Goal: Download file/media

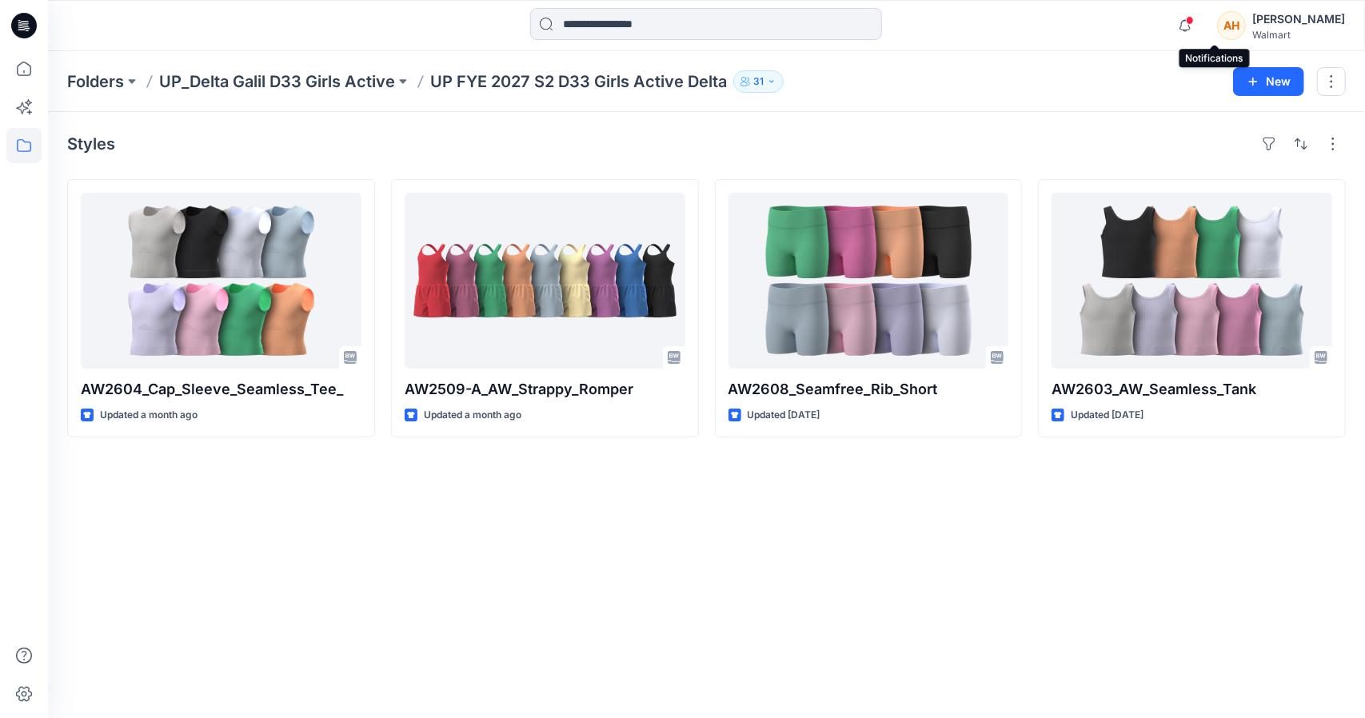
click at [1194, 21] on span at bounding box center [1190, 20] width 8 height 9
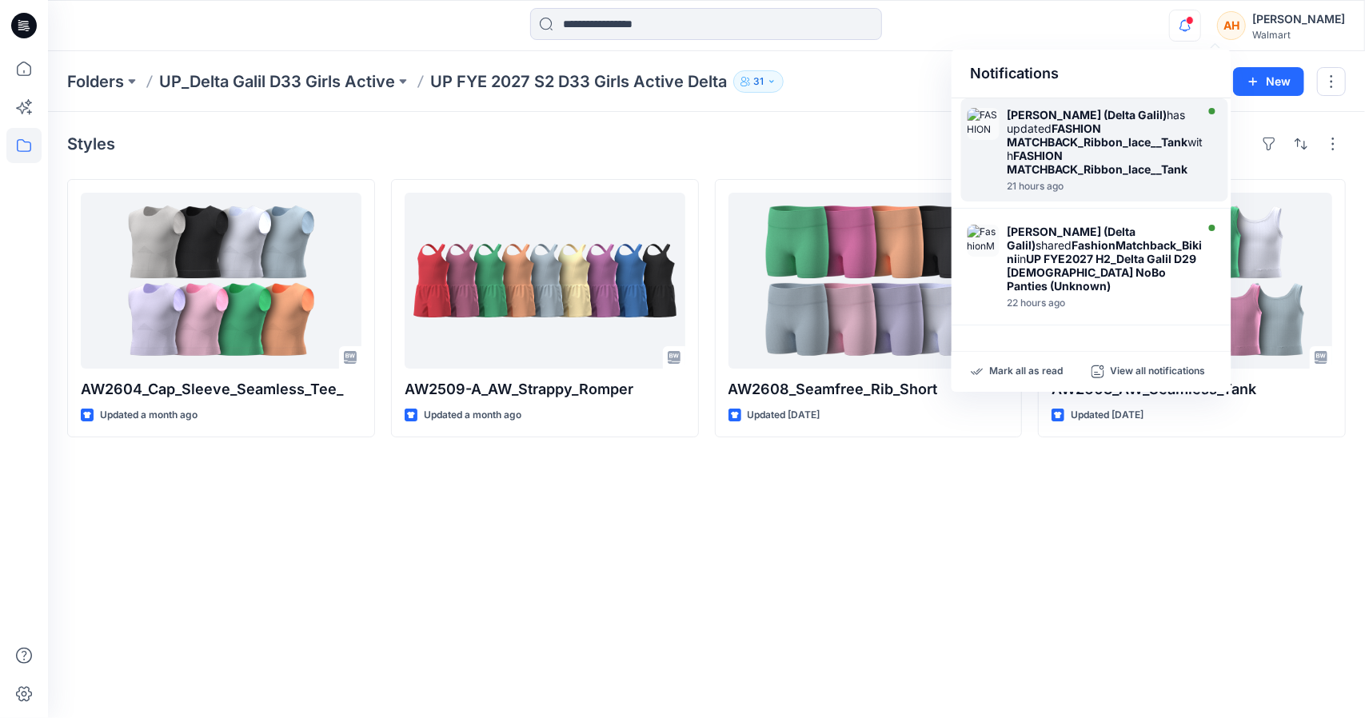
click at [1108, 159] on div "[PERSON_NAME] ([PERSON_NAME]) has updated FASHION MATCHBACK_Ribbon_lace__Tank w…" at bounding box center [1106, 142] width 198 height 68
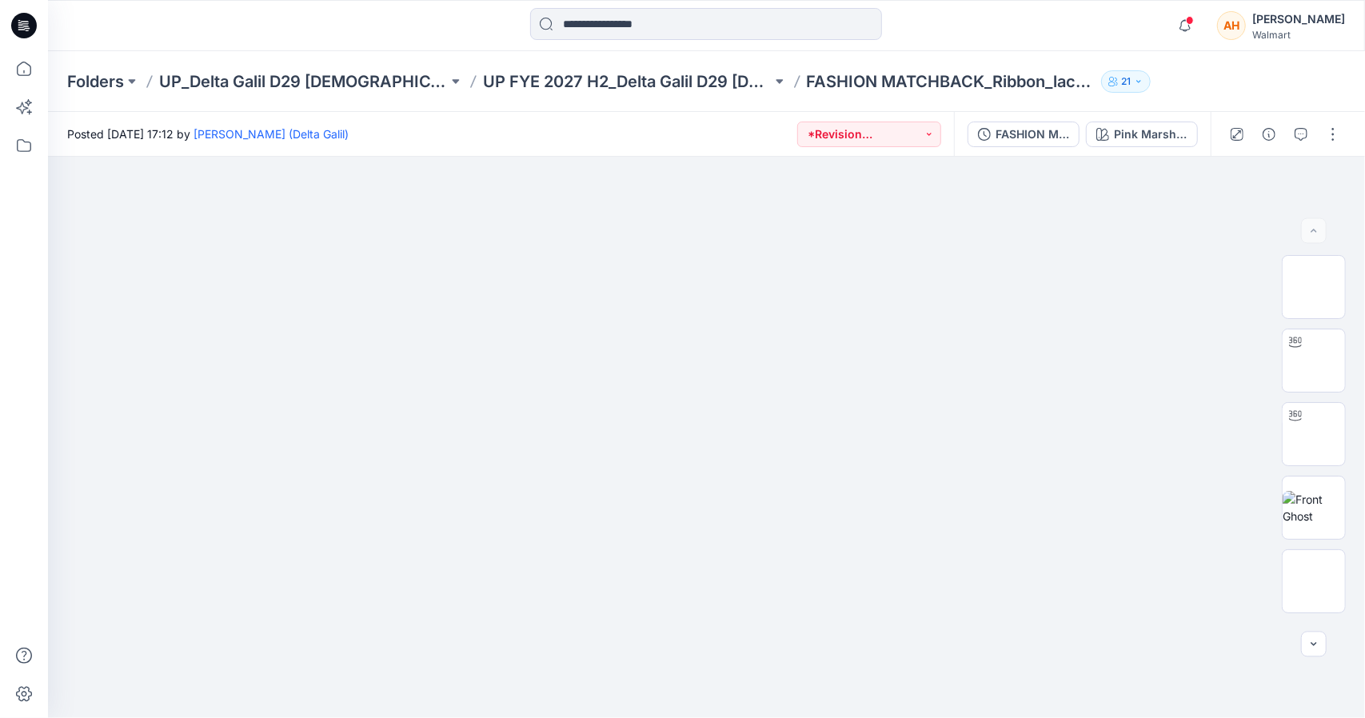
click at [577, 51] on div "Folders UP_Delta Galil D29 [DEMOGRAPHIC_DATA] NOBO Intimates UP FYE 2027 H2_Del…" at bounding box center [706, 81] width 1317 height 61
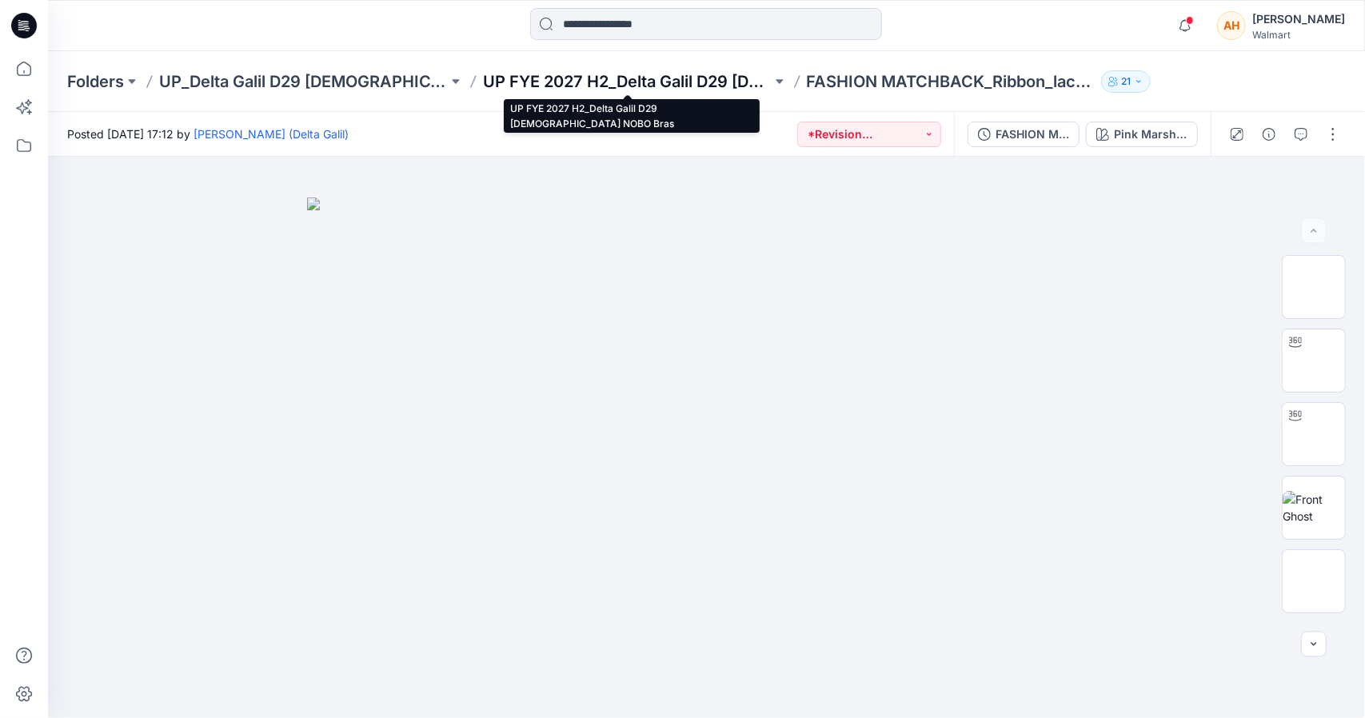
click at [569, 81] on p "UP FYE 2027 H2_Delta Galil D29 [DEMOGRAPHIC_DATA] NOBO Bras" at bounding box center [627, 81] width 289 height 22
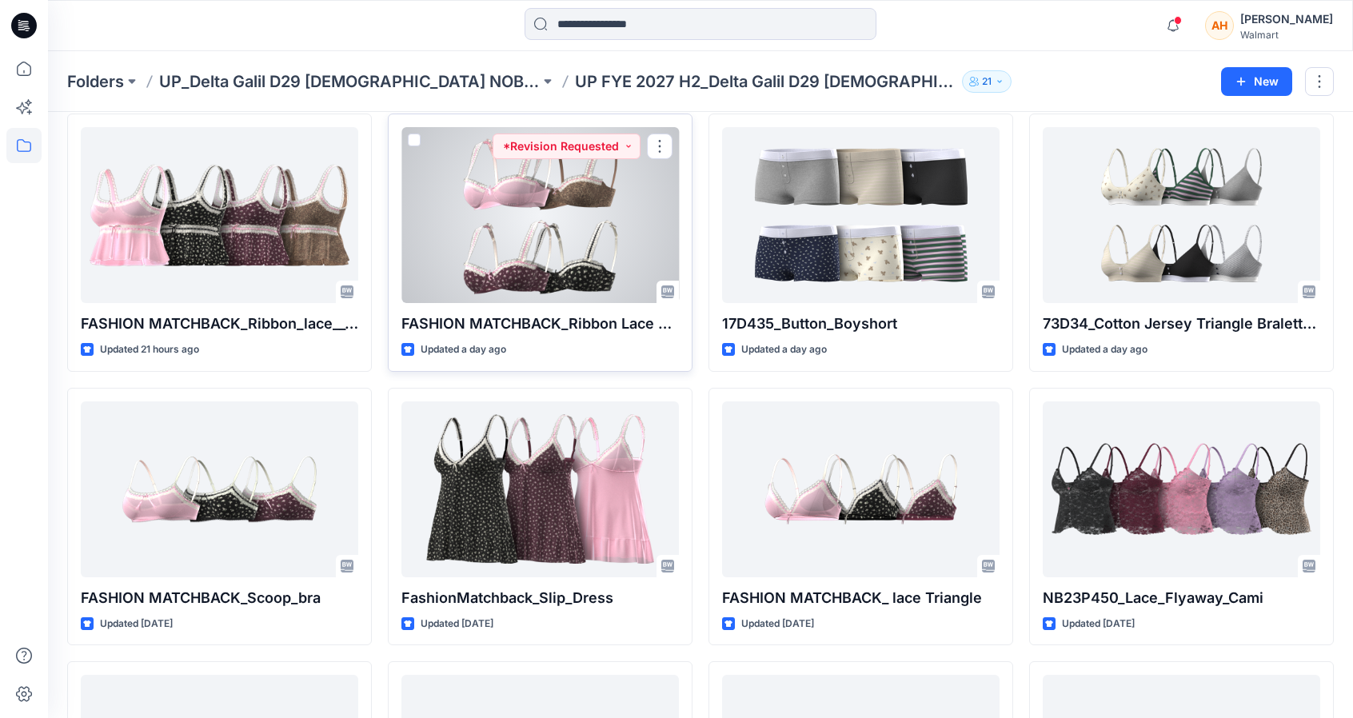
scroll to position [68, 0]
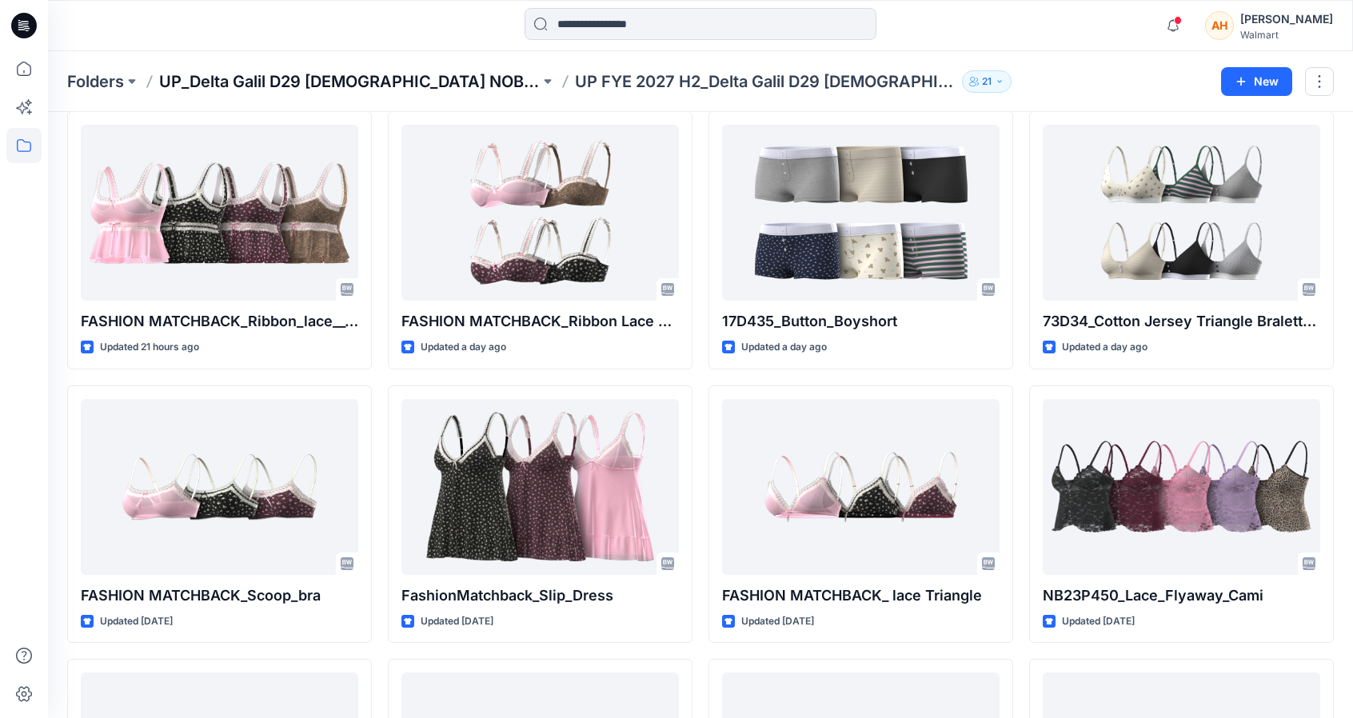
click at [357, 82] on p "UP_Delta Galil D29 [DEMOGRAPHIC_DATA] NOBO Intimates" at bounding box center [349, 81] width 381 height 22
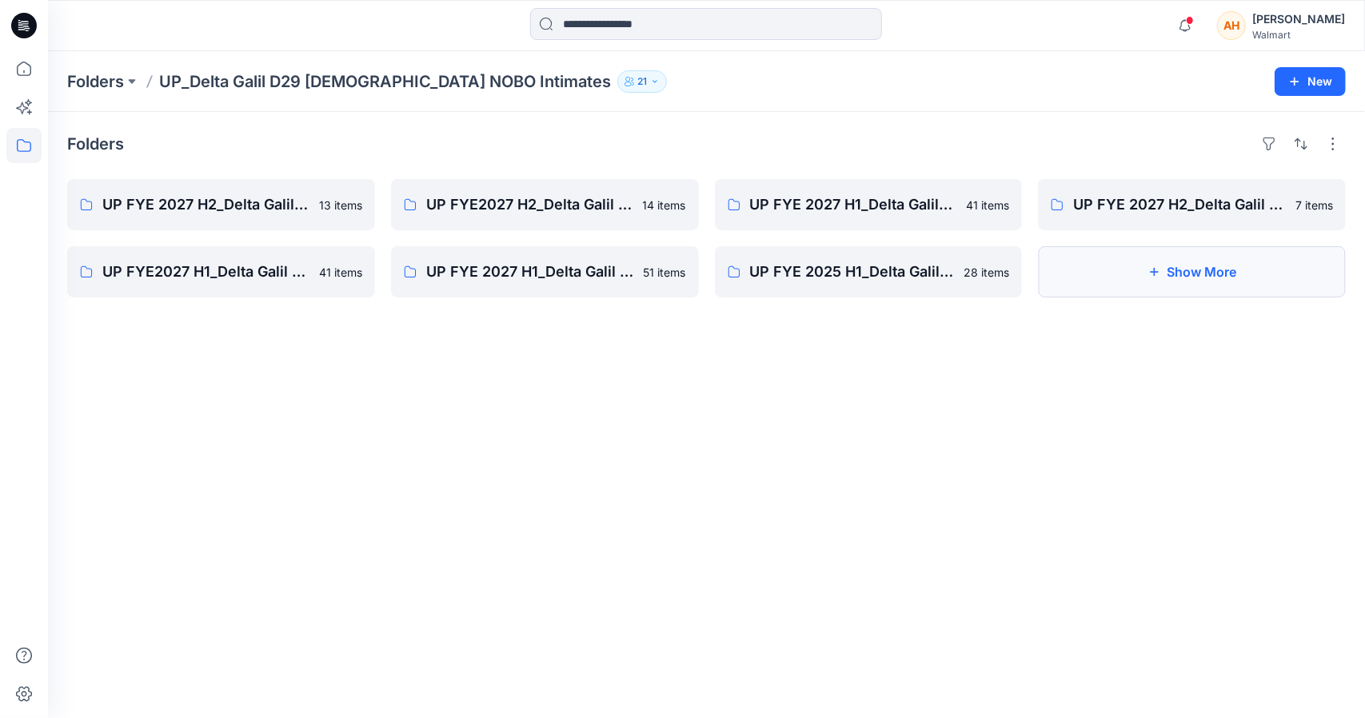
click at [1140, 274] on button "Show More" at bounding box center [1192, 271] width 308 height 51
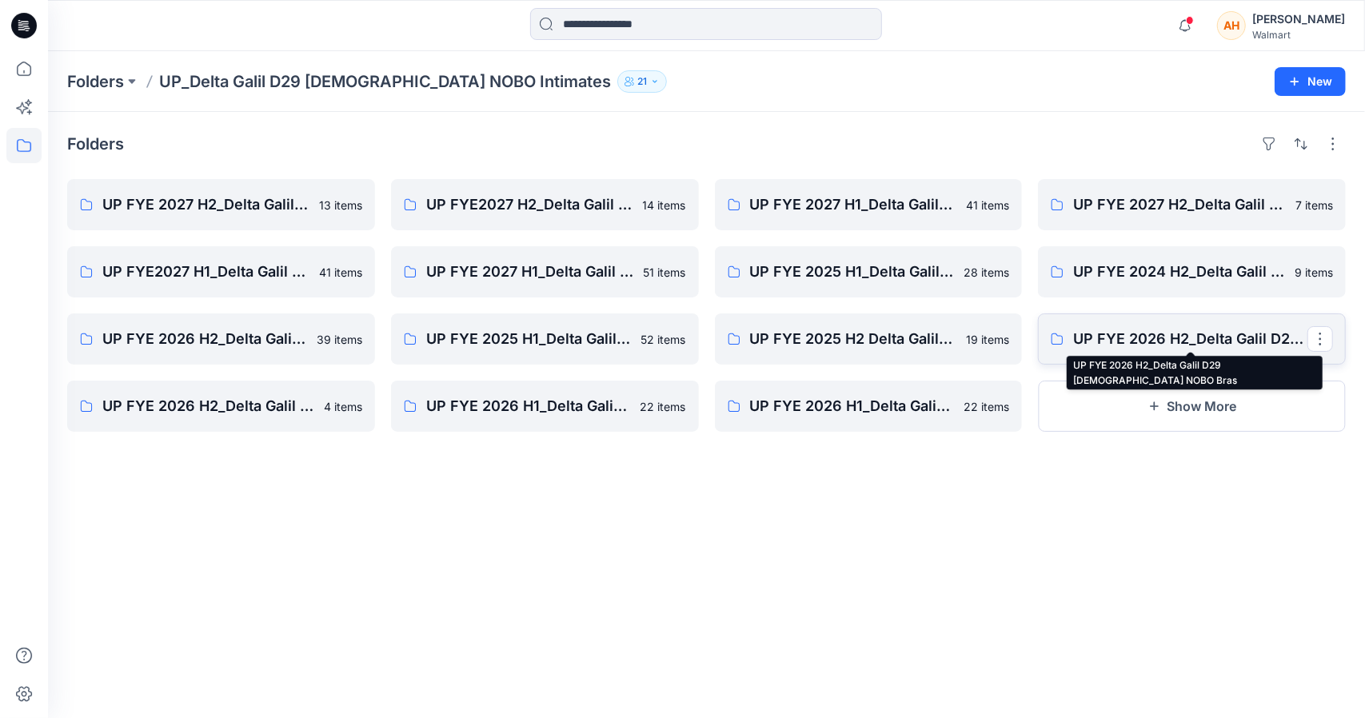
click at [1094, 329] on p "UP FYE 2026 H2_Delta Galil D29 [DEMOGRAPHIC_DATA] NOBO Bras" at bounding box center [1190, 339] width 234 height 22
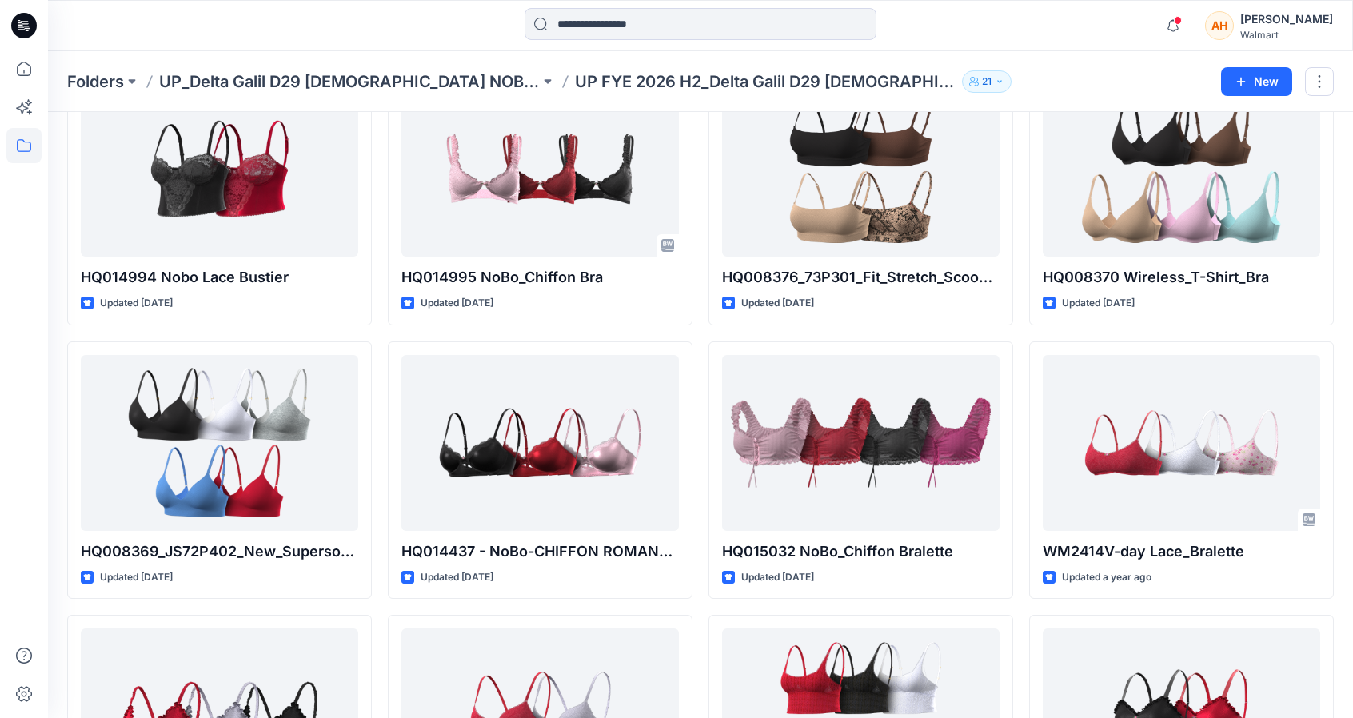
scroll to position [114, 0]
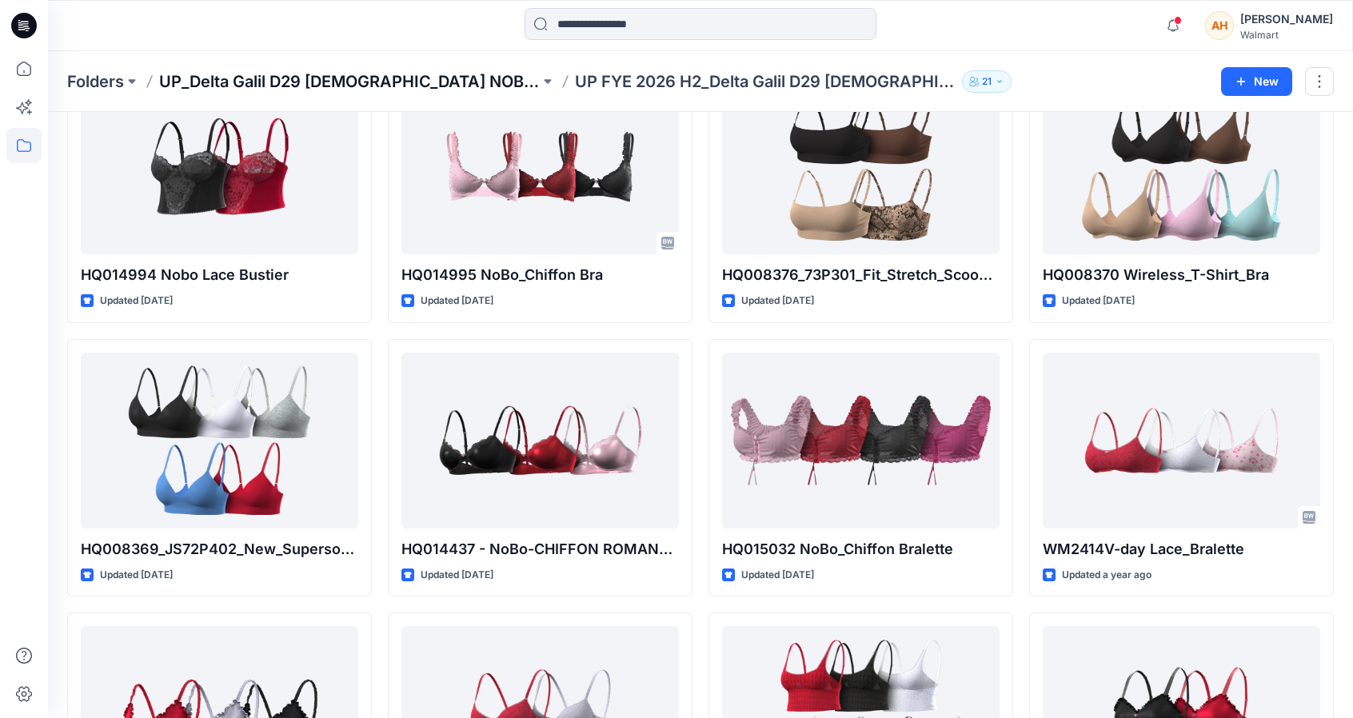
click at [418, 87] on p "UP_Delta Galil D29 [DEMOGRAPHIC_DATA] NOBO Intimates" at bounding box center [349, 81] width 381 height 22
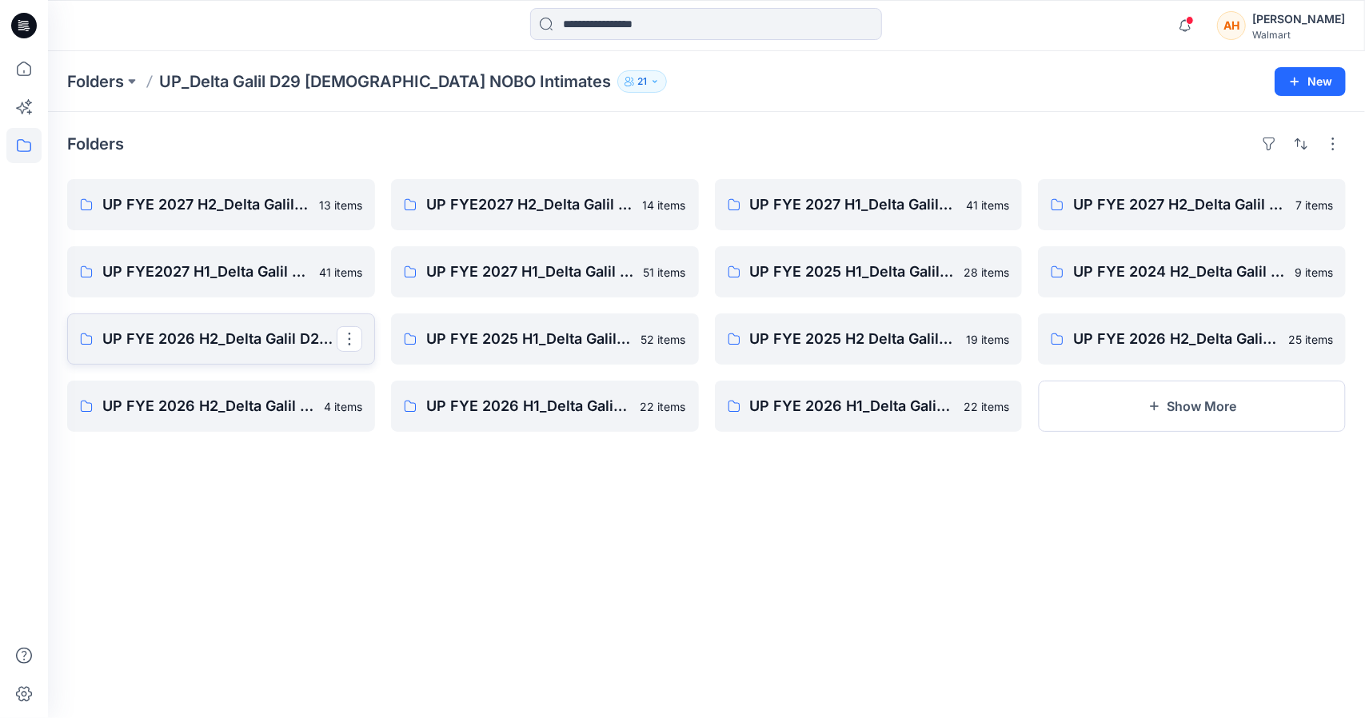
click at [219, 340] on p "UP FYE 2026 H2_Delta Galil D29 [DEMOGRAPHIC_DATA] NOBO Panties" at bounding box center [219, 339] width 234 height 22
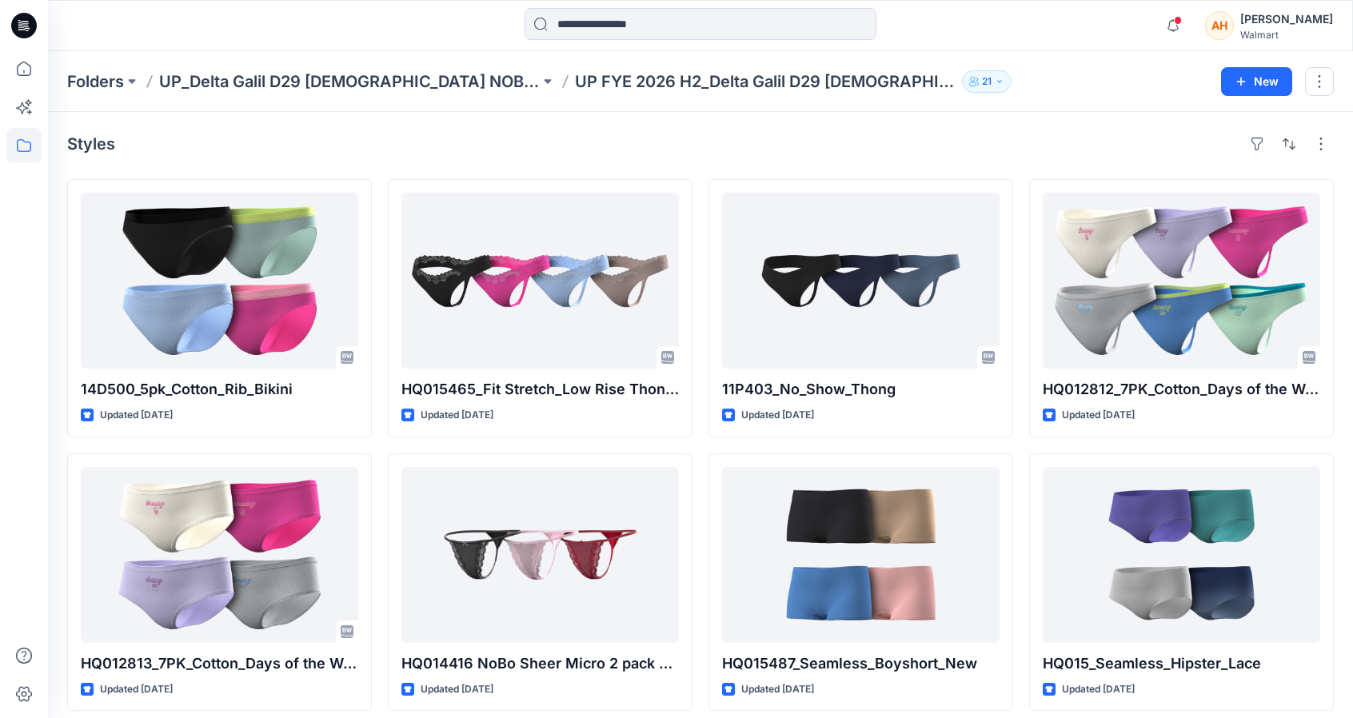
click at [261, 34] on div at bounding box center [211, 25] width 326 height 35
click at [571, 15] on input at bounding box center [700, 24] width 352 height 32
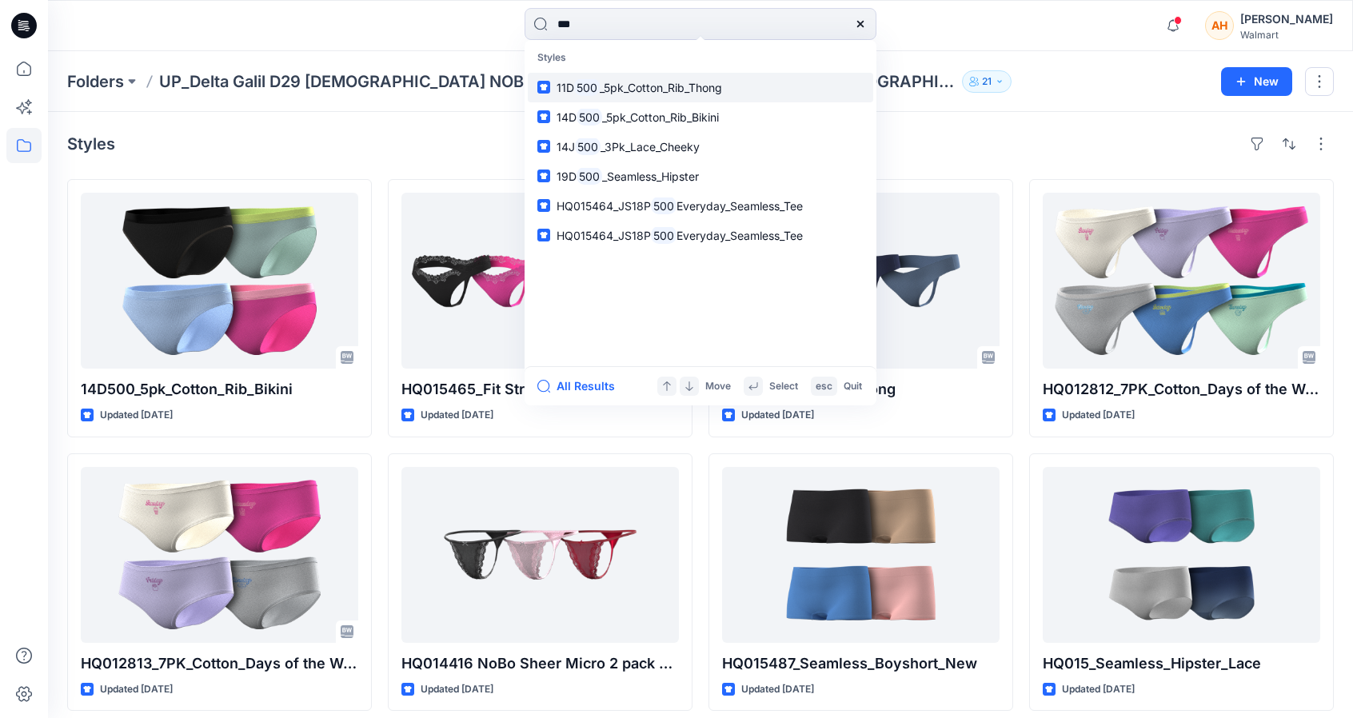
type input "***"
click at [652, 92] on span "_5pk_Cotton_Rib_Thong" at bounding box center [661, 88] width 122 height 14
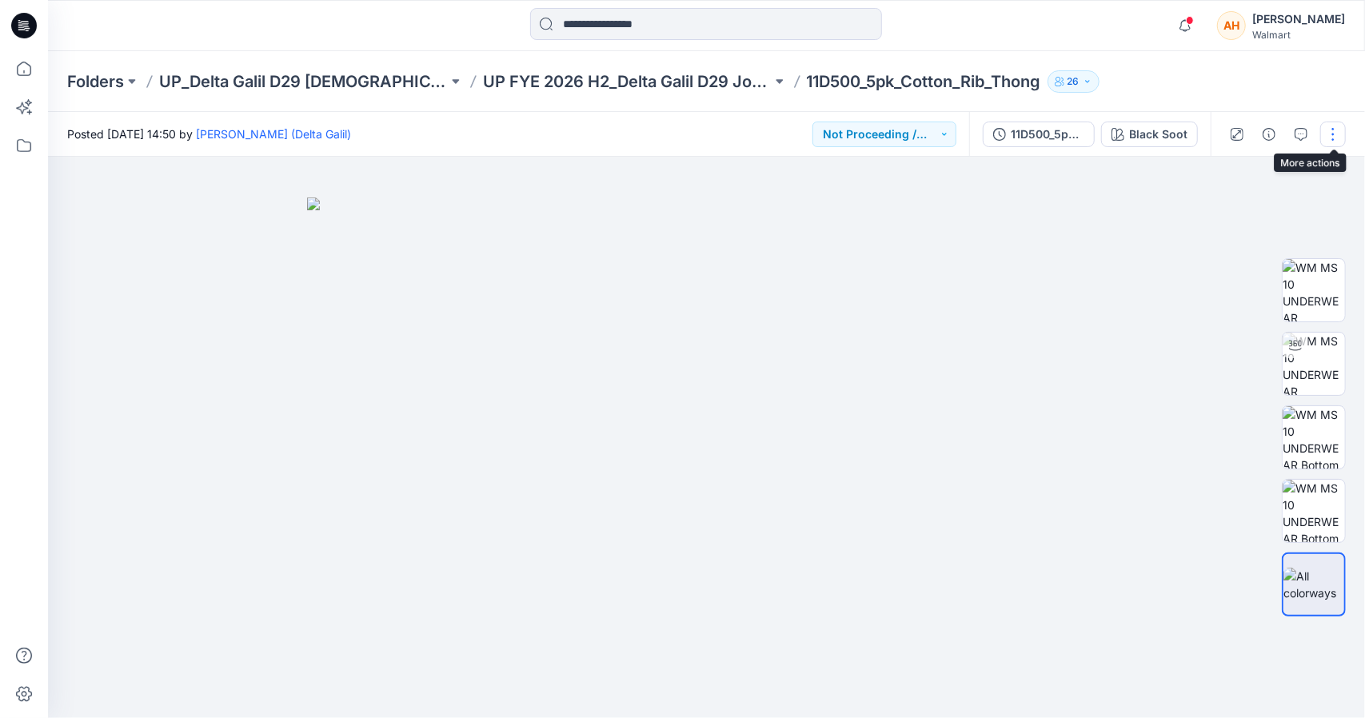
click at [1327, 142] on button "button" at bounding box center [1333, 135] width 26 height 26
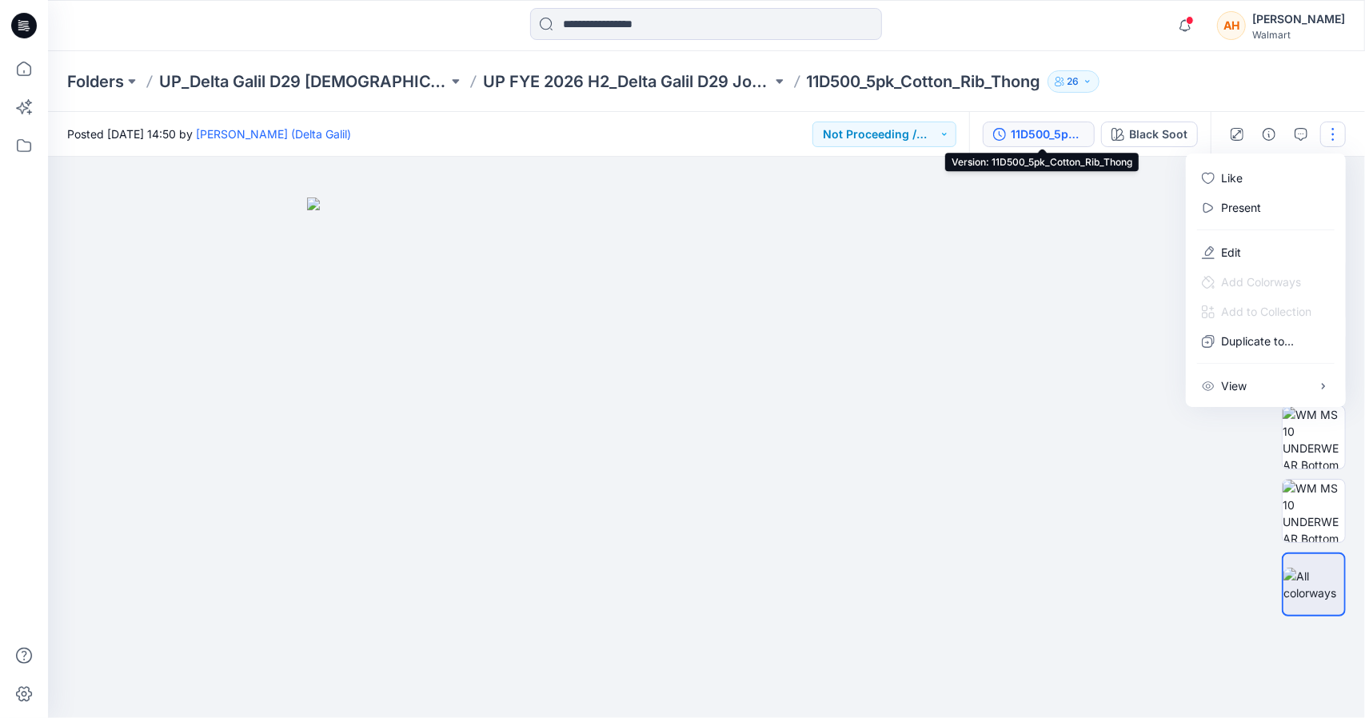
click at [1002, 140] on icon "button" at bounding box center [999, 134] width 13 height 13
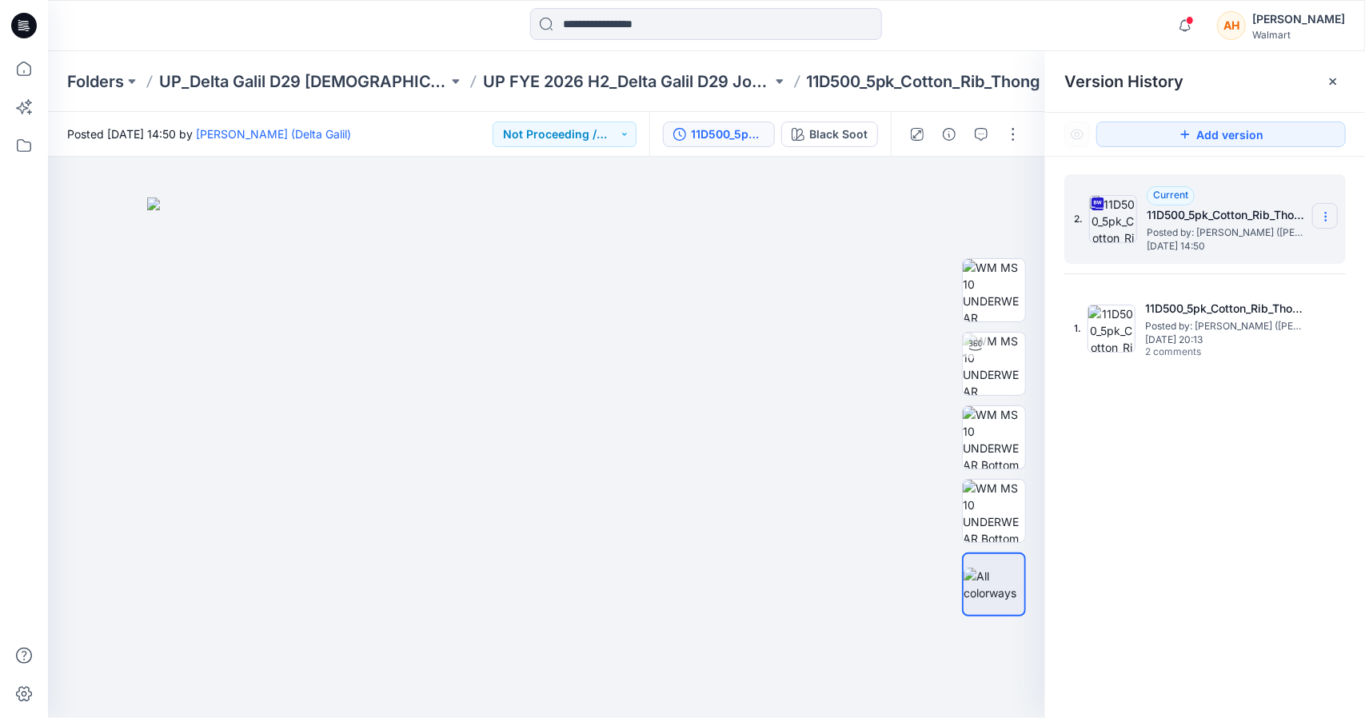
click at [1324, 213] on icon at bounding box center [1325, 216] width 13 height 13
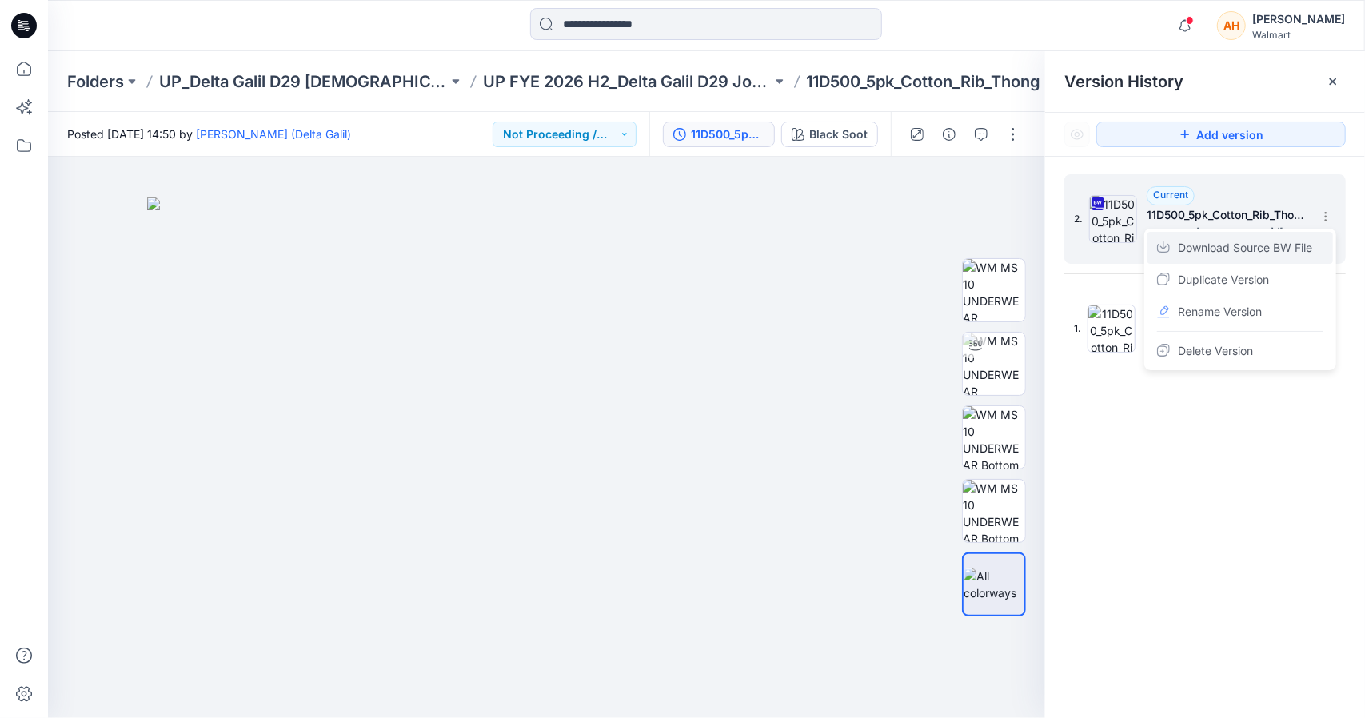
click at [1294, 252] on span "Download Source BW File" at bounding box center [1245, 247] width 134 height 19
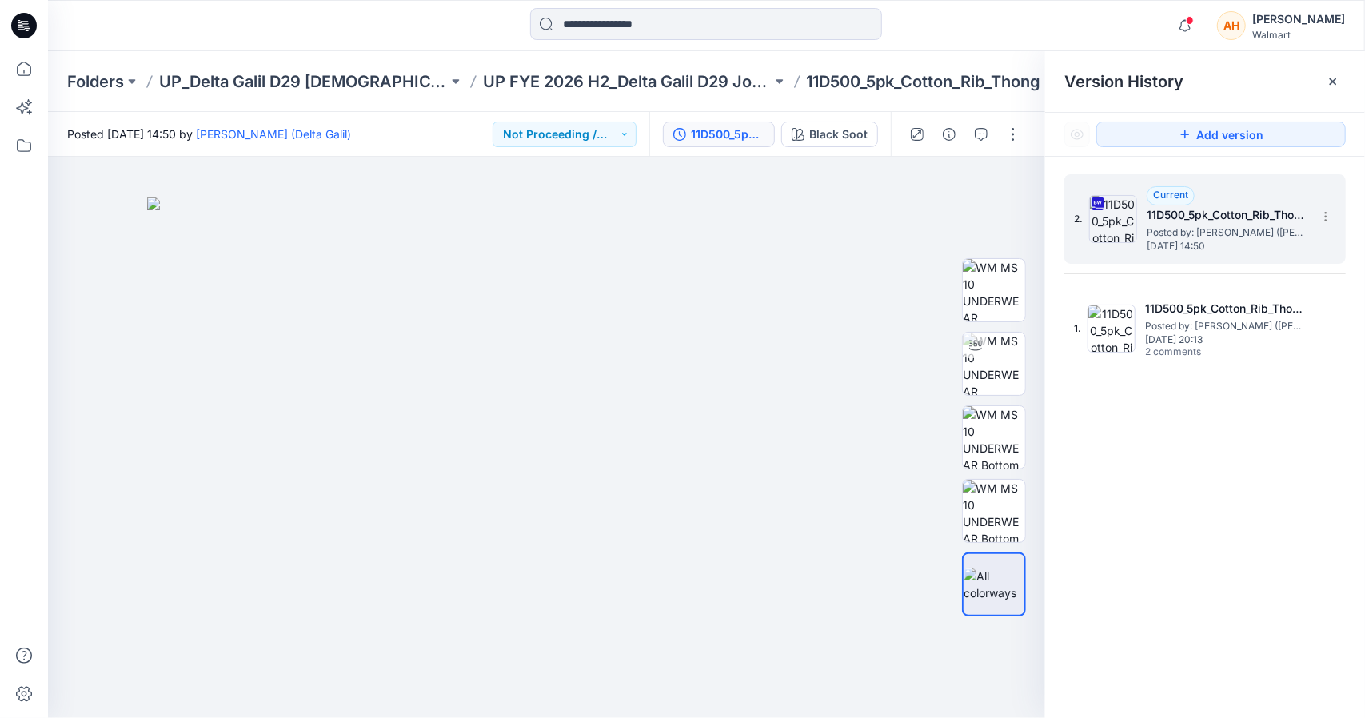
click at [1200, 532] on div "2. Current 11D500_5pk_Cotton_Rib_Thong Posted by: [PERSON_NAME] (Delta Galil) […" at bounding box center [1205, 449] width 320 height 584
